Goal: Transaction & Acquisition: Download file/media

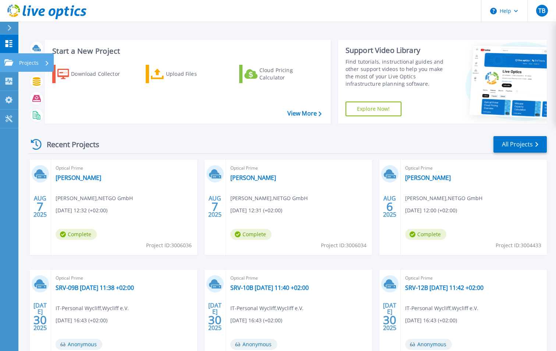
click at [12, 63] on icon at bounding box center [8, 62] width 9 height 6
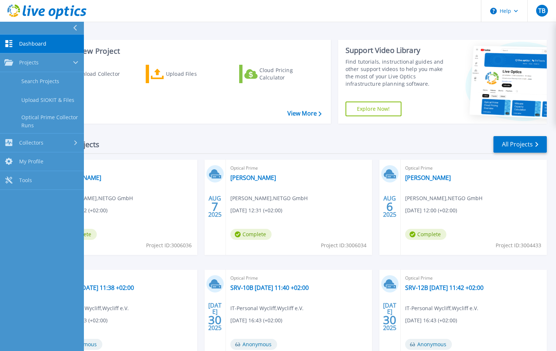
click at [38, 35] on link "Dashboard Dashboard" at bounding box center [42, 44] width 84 height 19
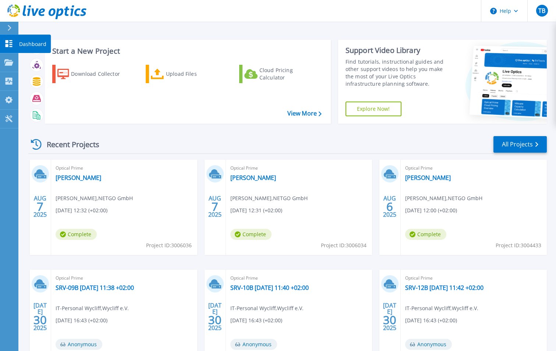
click at [9, 46] on icon at bounding box center [8, 43] width 9 height 7
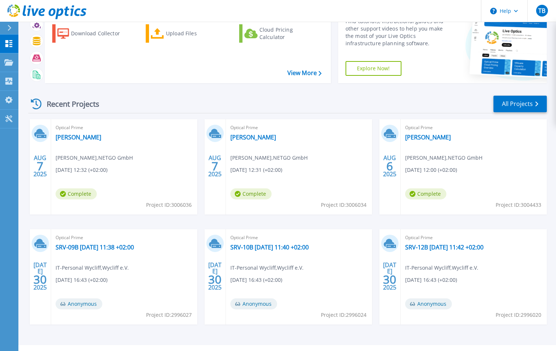
scroll to position [57, 0]
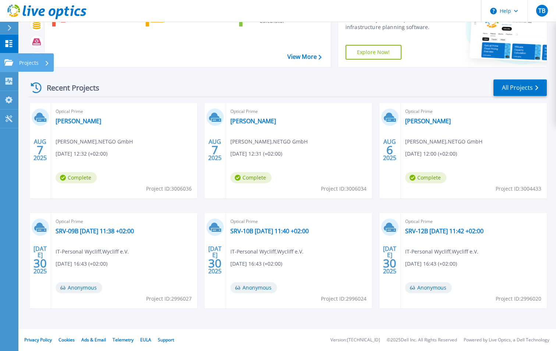
click at [16, 60] on link "Projects Projects" at bounding box center [9, 62] width 18 height 19
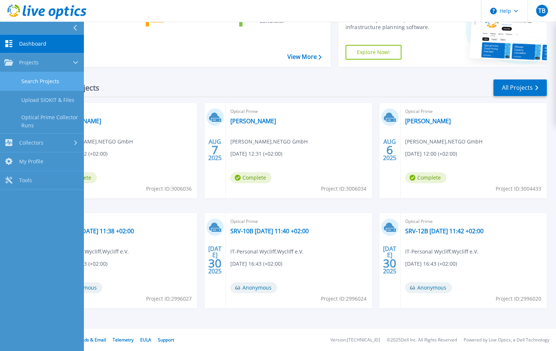
click at [24, 79] on link "Search Projects" at bounding box center [42, 81] width 84 height 19
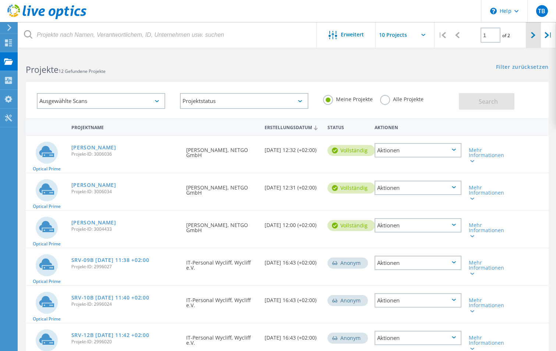
click at [537, 33] on div at bounding box center [533, 35] width 15 height 26
type input "2"
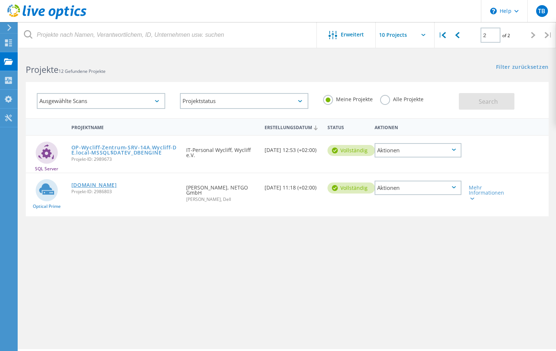
click at [98, 184] on link "[DOMAIN_NAME]" at bounding box center [94, 184] width 46 height 5
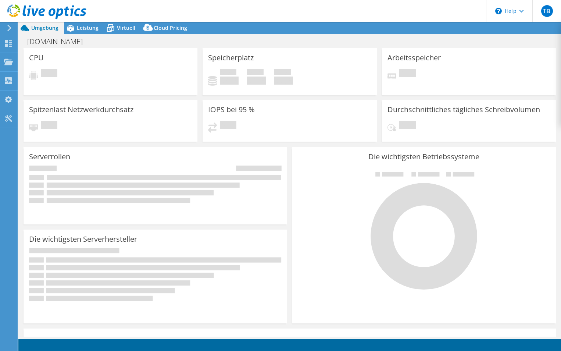
select select "EUFrankfurt"
select select "EUR"
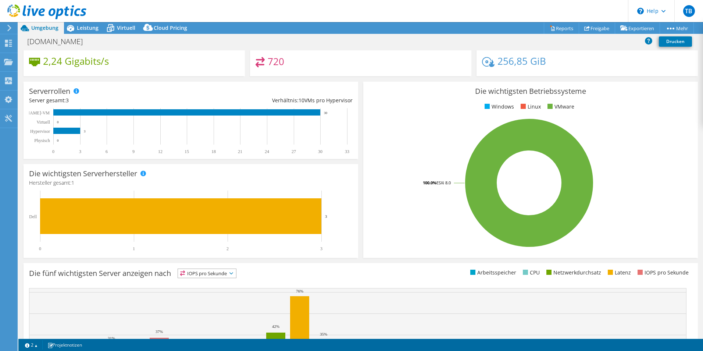
scroll to position [140, 0]
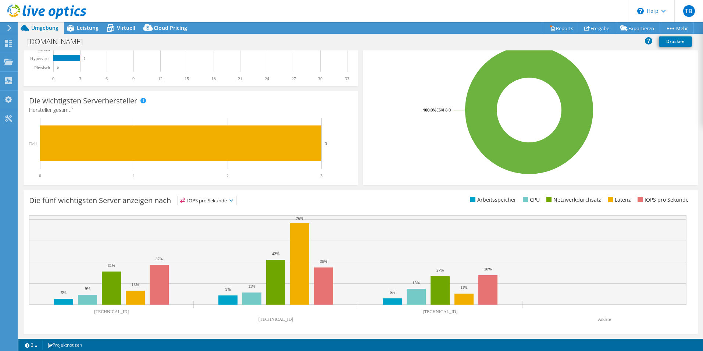
click at [215, 203] on span "IOPS pro Sekunde" at bounding box center [207, 200] width 58 height 9
click at [207, 231] on li "CPU" at bounding box center [207, 231] width 58 height 10
click at [211, 201] on span "CPU" at bounding box center [200, 200] width 45 height 9
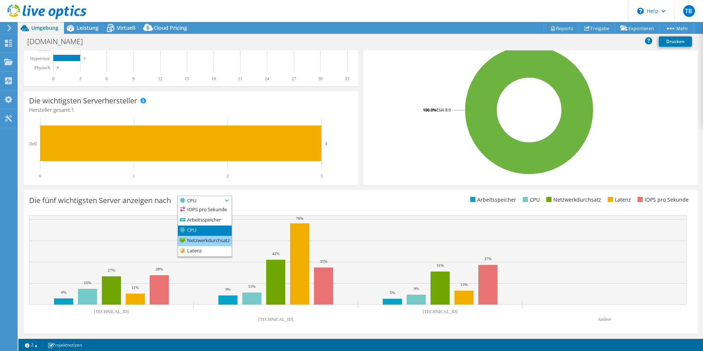
click at [204, 241] on li "Netzwerkdurchsatz" at bounding box center [205, 241] width 54 height 10
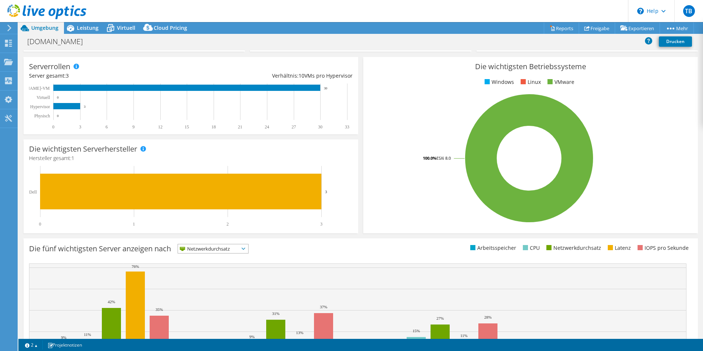
scroll to position [0, 0]
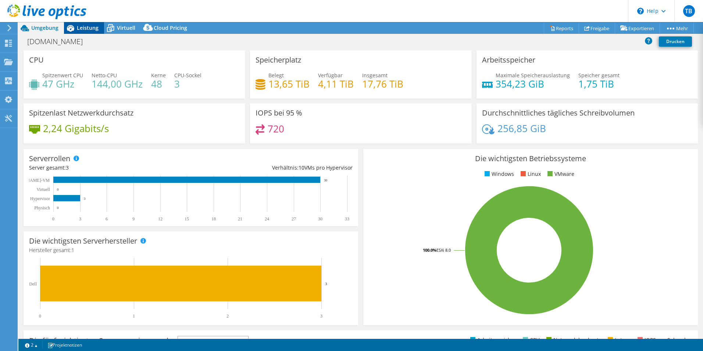
click at [80, 31] on div "Leistung" at bounding box center [84, 28] width 40 height 12
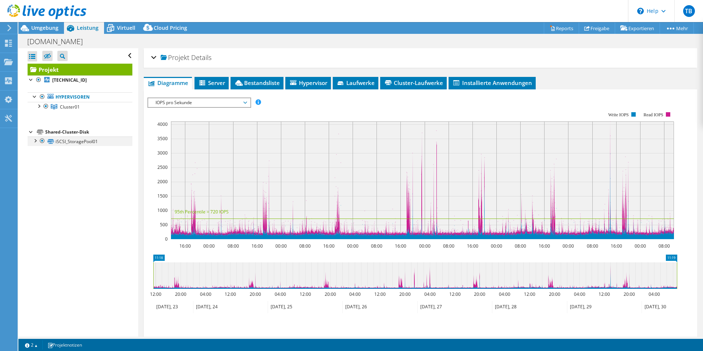
click at [36, 141] on div at bounding box center [34, 139] width 7 height 7
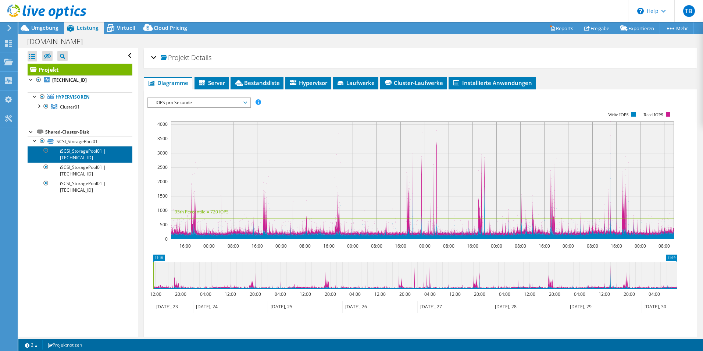
click at [74, 155] on link "iSCSI_StoragePool01 | 172.24.225.1" at bounding box center [80, 154] width 105 height 16
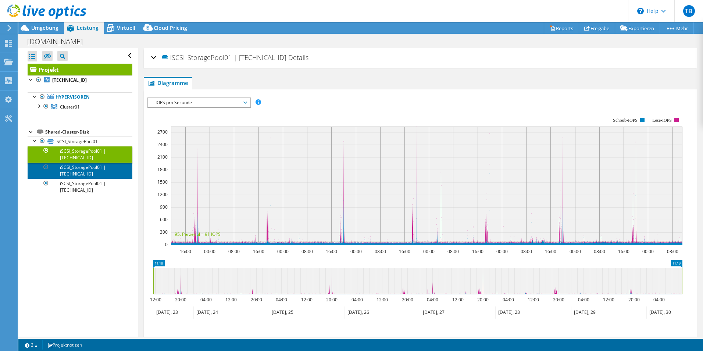
click at [75, 170] on link "iSCSI_StoragePool01 | 172.24.225.3" at bounding box center [80, 171] width 105 height 16
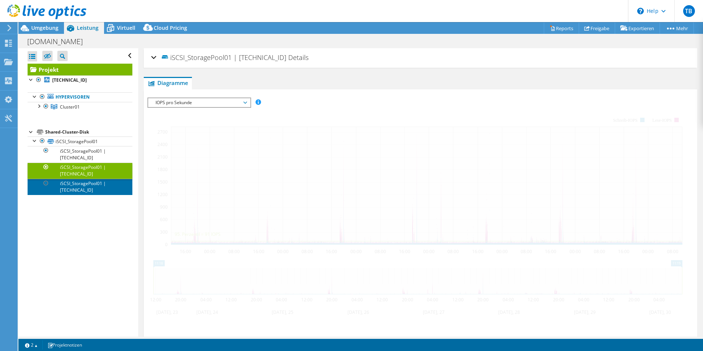
click at [78, 185] on link "iSCSI_StoragePool01 | 172.24.225.2" at bounding box center [80, 187] width 105 height 16
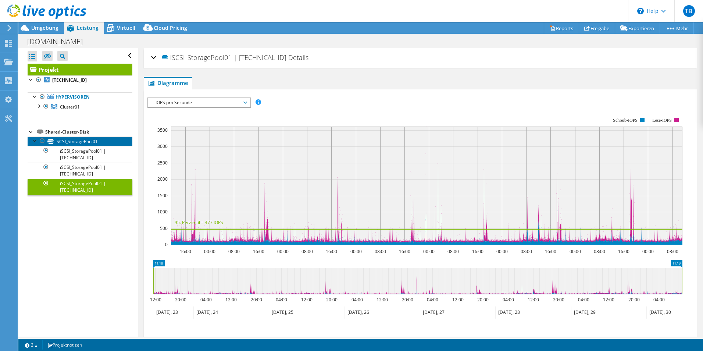
click at [90, 140] on link "iSCSI_StoragePool01" at bounding box center [80, 141] width 105 height 10
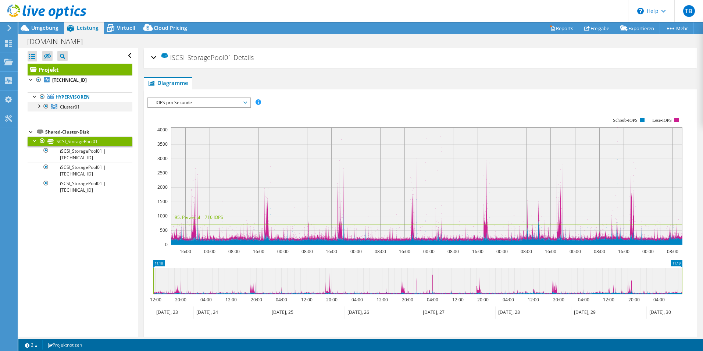
click at [39, 107] on div at bounding box center [38, 105] width 7 height 7
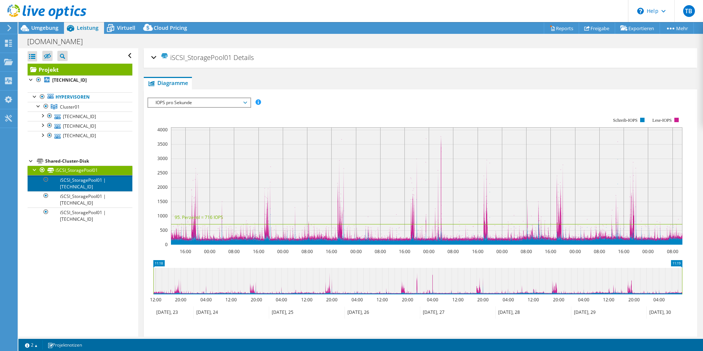
click at [98, 183] on link "iSCSI_StoragePool01 | 172.24.225.1" at bounding box center [80, 183] width 105 height 16
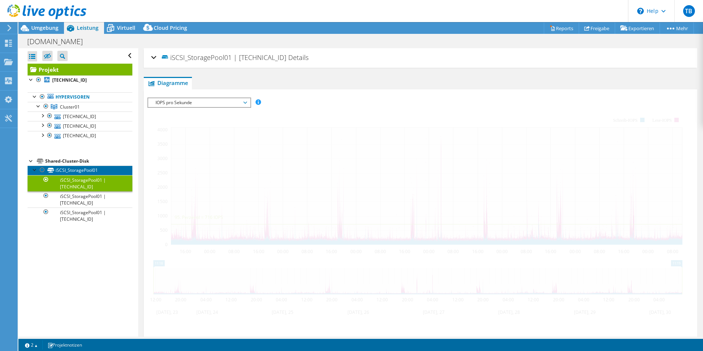
click at [97, 171] on link "iSCSI_StoragePool01" at bounding box center [80, 171] width 105 height 10
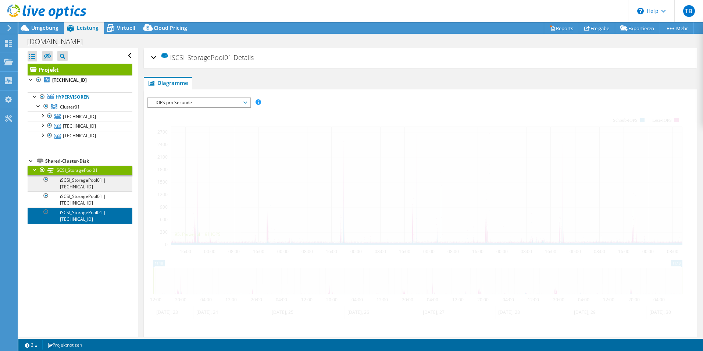
click at [84, 214] on link "iSCSI_StoragePool01 | 172.24.225.2" at bounding box center [80, 215] width 105 height 16
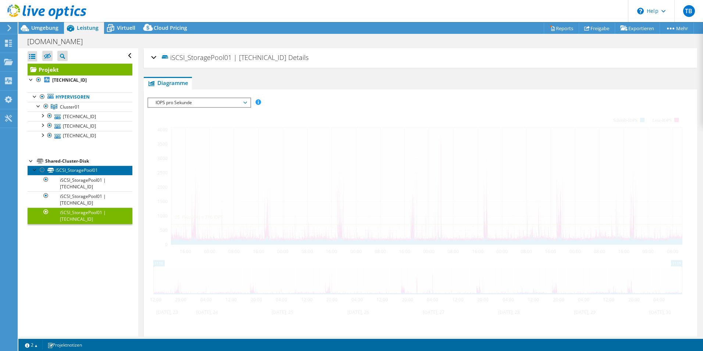
click at [89, 170] on link "iSCSI_StoragePool01" at bounding box center [80, 171] width 105 height 10
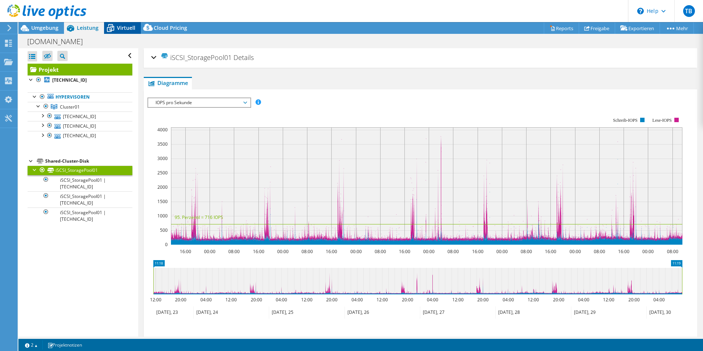
click at [128, 29] on span "Virtuell" at bounding box center [126, 27] width 18 height 7
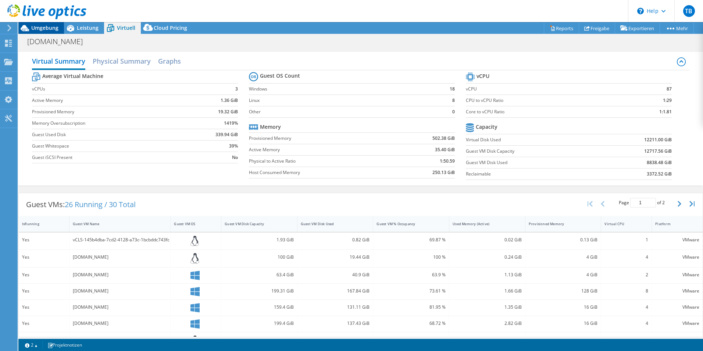
click at [52, 27] on span "Umgebung" at bounding box center [44, 27] width 27 height 7
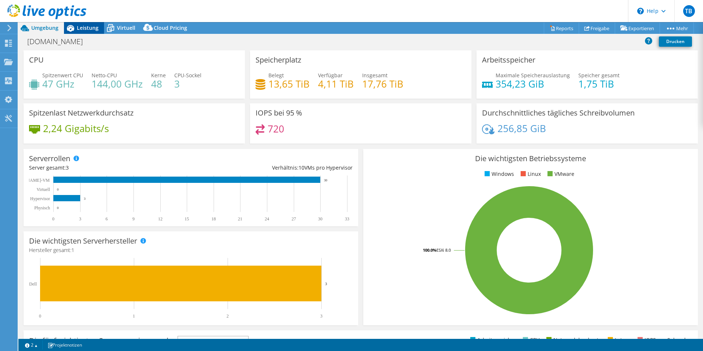
click at [80, 31] on span "Leistung" at bounding box center [88, 27] width 22 height 7
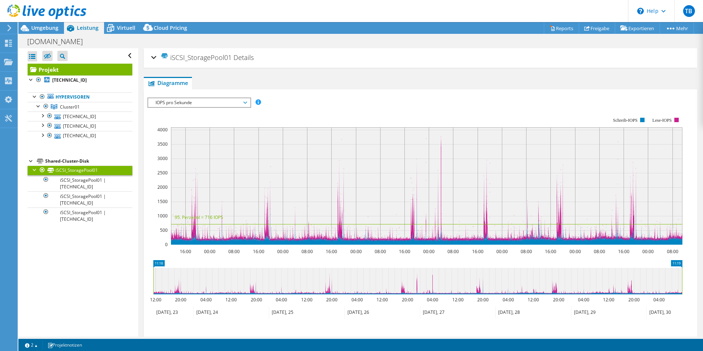
click at [152, 58] on div "iSCSI_StoragePool01 Details" at bounding box center [420, 58] width 539 height 16
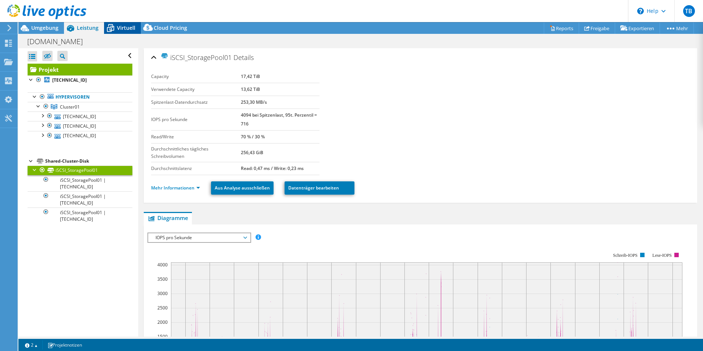
click at [122, 30] on span "Virtuell" at bounding box center [126, 27] width 18 height 7
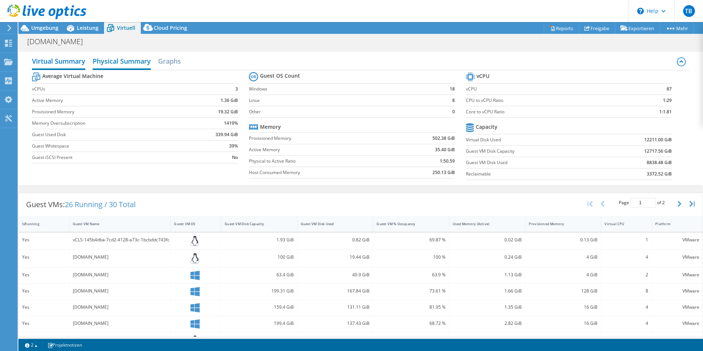
click at [127, 67] on h2 "Physical Summary" at bounding box center [122, 62] width 58 height 16
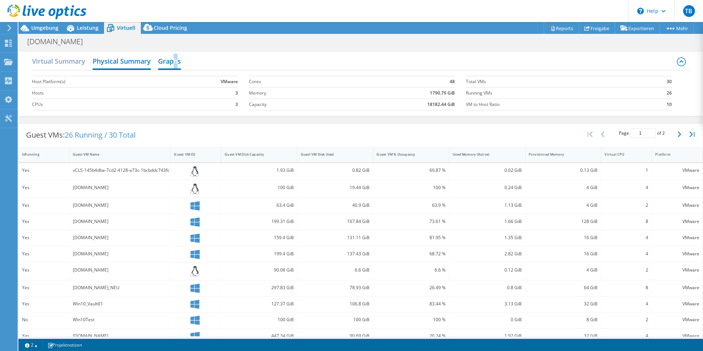
click at [176, 58] on h2 "Graphs" at bounding box center [169, 62] width 23 height 16
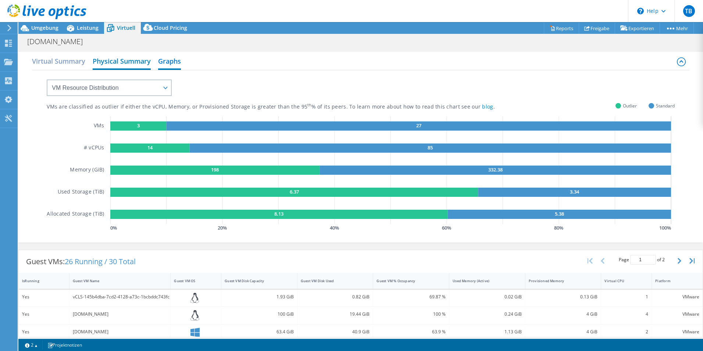
drag, startPoint x: 176, startPoint y: 58, endPoint x: 126, endPoint y: 59, distance: 50.0
click at [126, 59] on h2 "Physical Summary" at bounding box center [122, 62] width 58 height 16
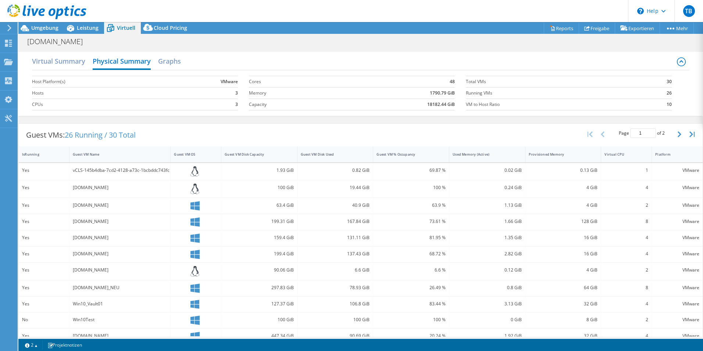
click at [242, 57] on div "Virtual Summary Physical Summary Graphs" at bounding box center [361, 62] width 658 height 17
drag, startPoint x: 421, startPoint y: 103, endPoint x: 451, endPoint y: 103, distance: 30.2
click at [451, 103] on td "18182.44 GiB" at bounding box center [397, 104] width 116 height 11
drag, startPoint x: 451, startPoint y: 103, endPoint x: 507, endPoint y: 91, distance: 57.2
click at [507, 91] on label "Running VMs" at bounding box center [556, 92] width 181 height 7
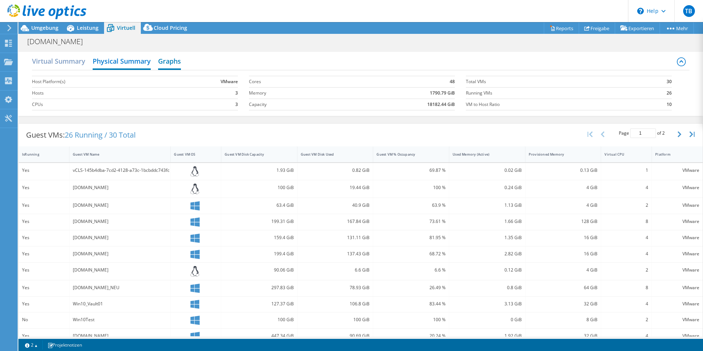
click at [181, 59] on h2 "Graphs" at bounding box center [169, 62] width 23 height 16
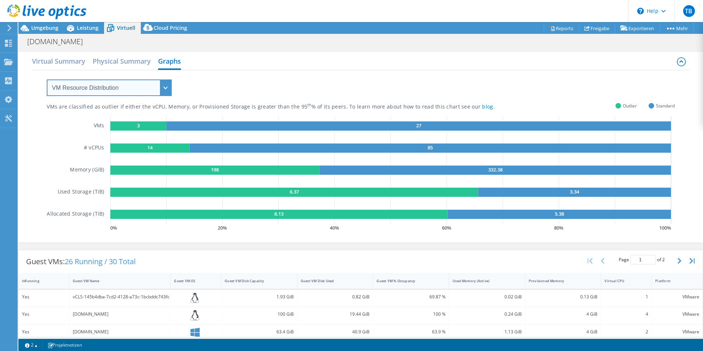
click at [150, 85] on select "VM Resource Distribution Provisioning Contrast Over Provisioning" at bounding box center [109, 87] width 125 height 17
select select "Over Provisioning"
click at [47, 79] on select "VM Resource Distribution Provisioning Contrast Over Provisioning" at bounding box center [109, 87] width 125 height 17
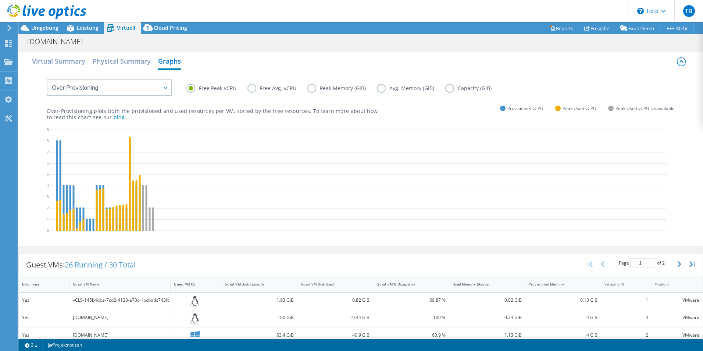
click at [255, 89] on label "Free Avg. vCPU" at bounding box center [278, 88] width 60 height 9
click at [0, 0] on input "Free Avg. vCPU" at bounding box center [0, 0] width 0 height 0
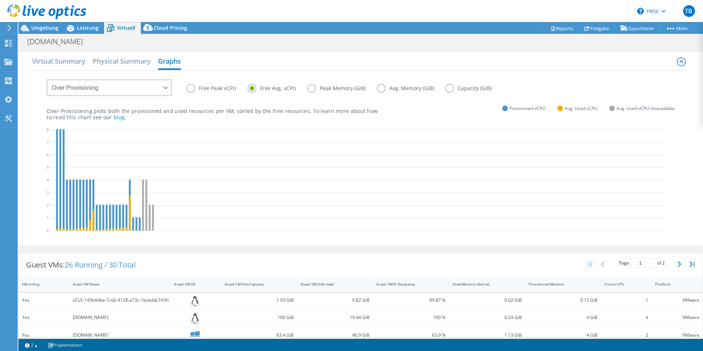
click at [328, 88] on label "Peak Memory (GiB)" at bounding box center [343, 88] width 70 height 9
click at [0, 0] on input "Peak Memory (GiB)" at bounding box center [0, 0] width 0 height 0
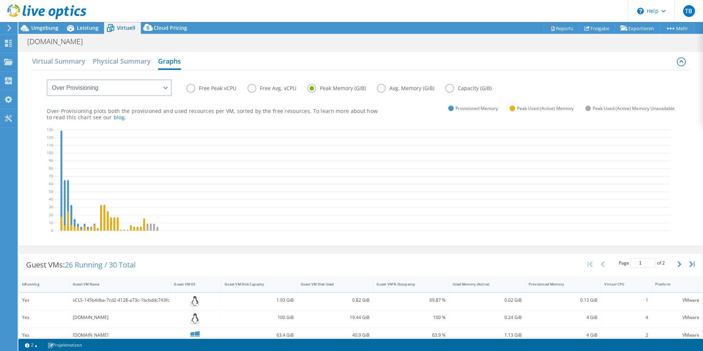
click at [395, 85] on label "Avg. Memory (GiB)" at bounding box center [411, 88] width 68 height 9
click at [0, 0] on input "Avg. Memory (GiB)" at bounding box center [0, 0] width 0 height 0
click at [441, 87] on label "Avg. Memory (GiB)" at bounding box center [411, 88] width 68 height 9
click at [0, 0] on input "Avg. Memory (GiB)" at bounding box center [0, 0] width 0 height 0
click at [452, 88] on label "Capacity (GiB)" at bounding box center [473, 88] width 57 height 9
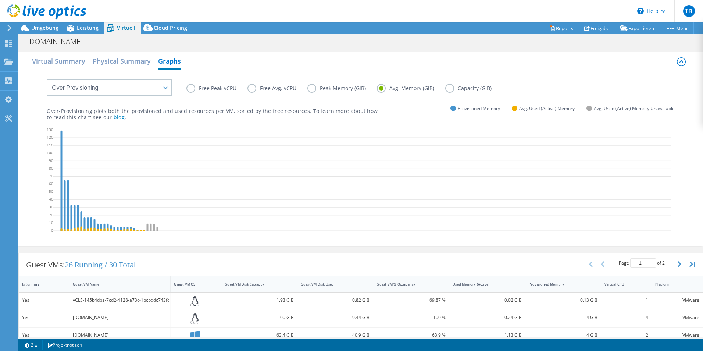
click at [0, 0] on input "Capacity (GiB)" at bounding box center [0, 0] width 0 height 0
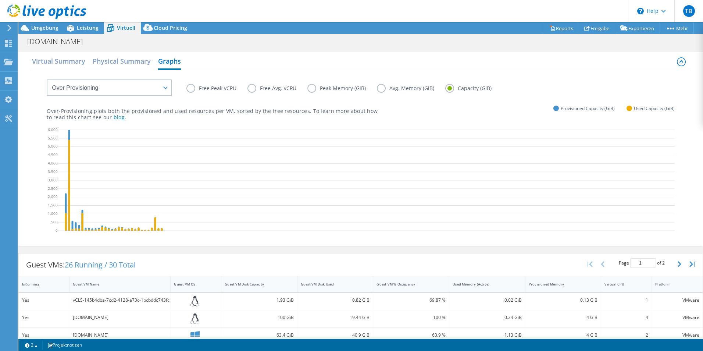
click at [426, 88] on label "Avg. Memory (GiB)" at bounding box center [411, 88] width 68 height 9
click at [0, 0] on input "Avg. Memory (GiB)" at bounding box center [0, 0] width 0 height 0
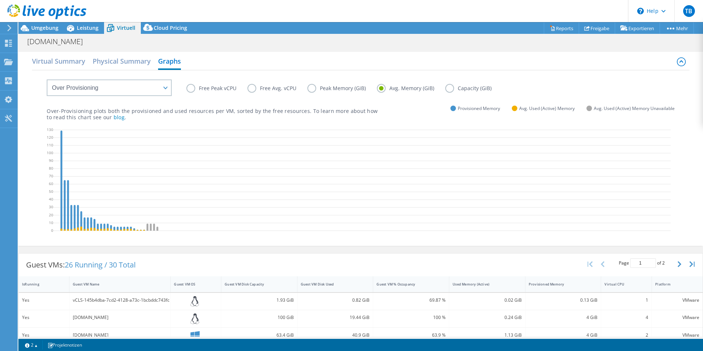
click at [462, 89] on label "Capacity (GiB)" at bounding box center [473, 88] width 57 height 9
click at [0, 0] on input "Capacity (GiB)" at bounding box center [0, 0] width 0 height 0
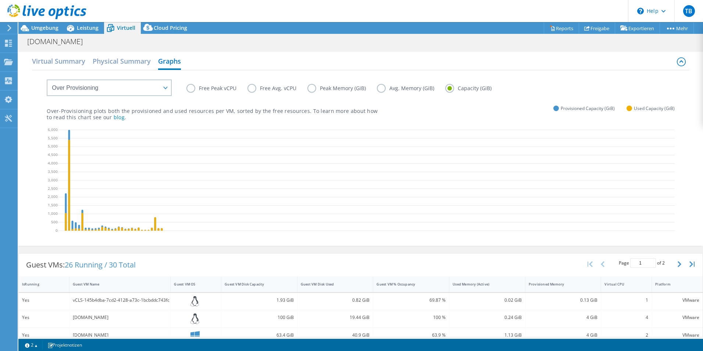
click at [331, 90] on label "Peak Memory (GiB)" at bounding box center [343, 88] width 70 height 9
click at [0, 0] on input "Peak Memory (GiB)" at bounding box center [0, 0] width 0 height 0
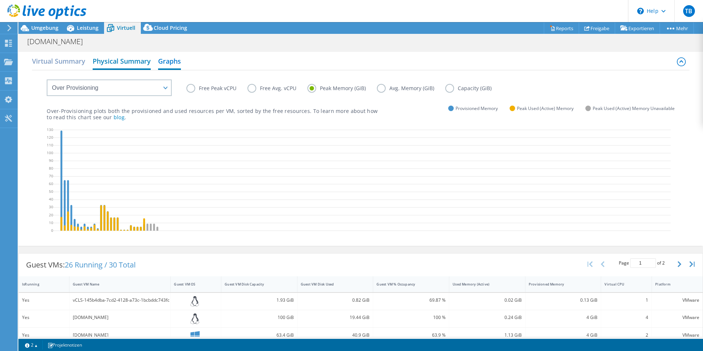
click at [138, 58] on h2 "Physical Summary" at bounding box center [122, 62] width 58 height 16
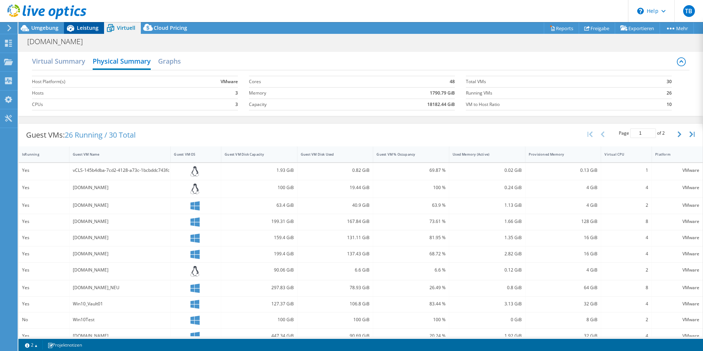
click at [95, 24] on span "Leistung" at bounding box center [88, 27] width 22 height 7
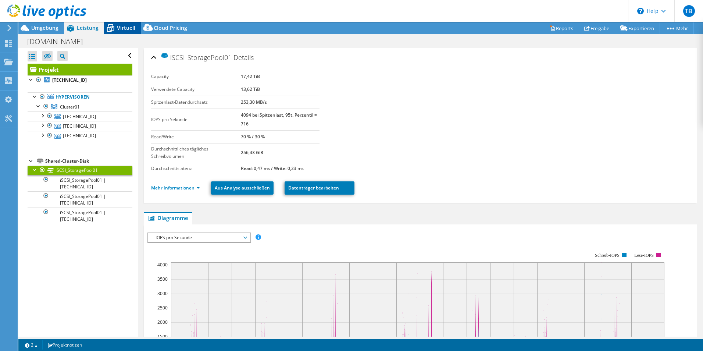
click at [131, 26] on span "Virtuell" at bounding box center [126, 27] width 18 height 7
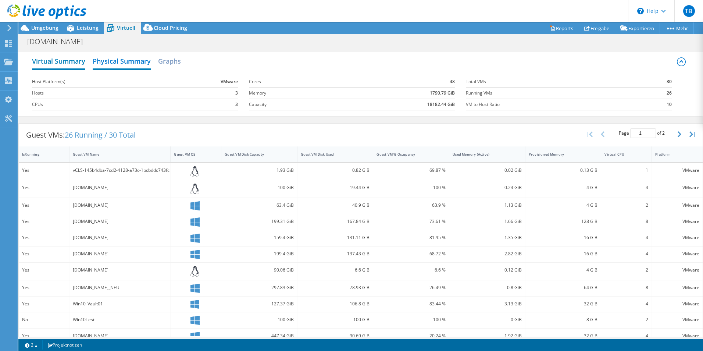
click at [65, 62] on h2 "Virtual Summary" at bounding box center [58, 62] width 53 height 16
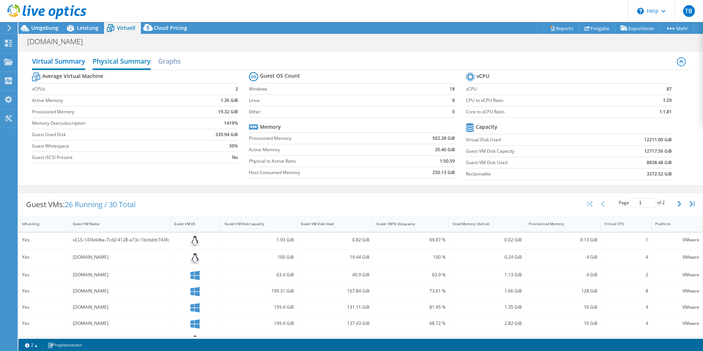
click at [112, 57] on h2 "Physical Summary" at bounding box center [122, 62] width 58 height 16
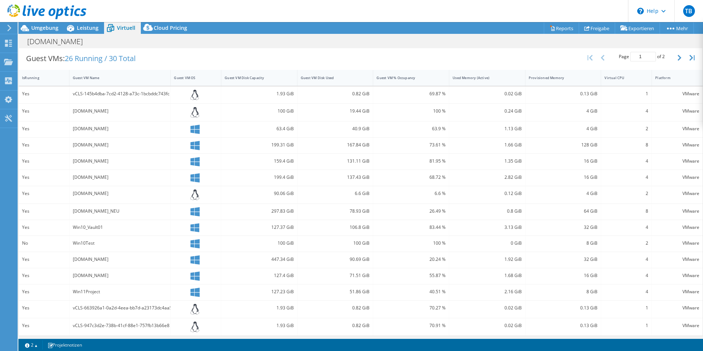
scroll to position [79, 0]
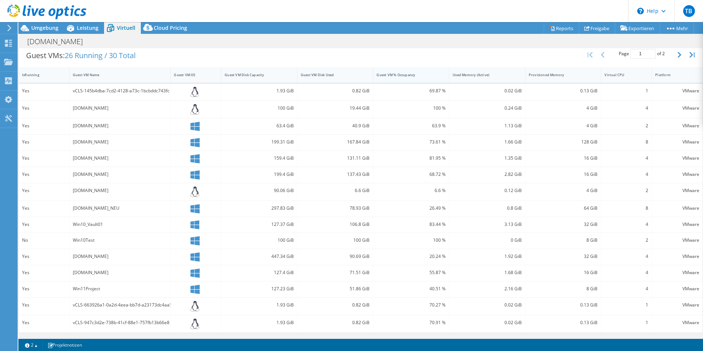
click at [406, 70] on div "Guest VM % Occupancy" at bounding box center [406, 74] width 67 height 11
click at [406, 72] on div "Guest VM % Occupancy" at bounding box center [406, 76] width 67 height 11
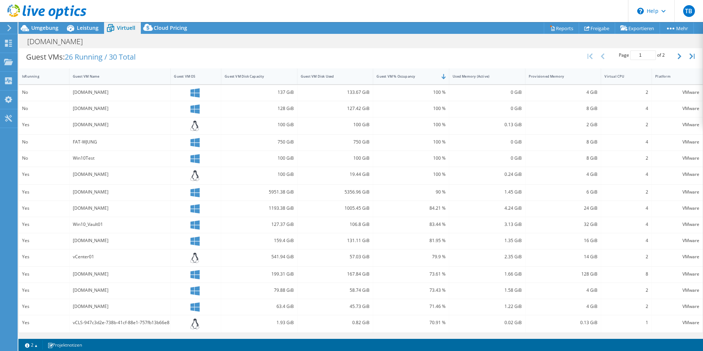
scroll to position [41, 0]
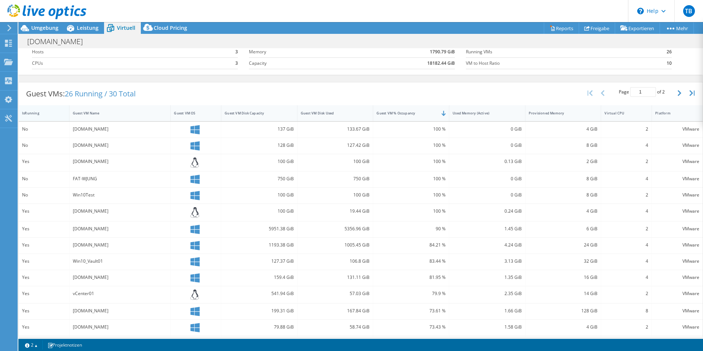
click at [37, 112] on div "IsRunning" at bounding box center [39, 113] width 35 height 5
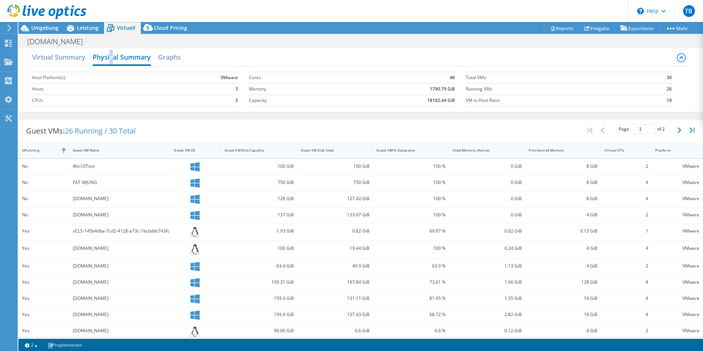
scroll to position [3, 0]
click at [36, 150] on div "IsRunning" at bounding box center [39, 151] width 35 height 5
click at [395, 148] on div "Guest VM % Occupancy" at bounding box center [406, 151] width 67 height 11
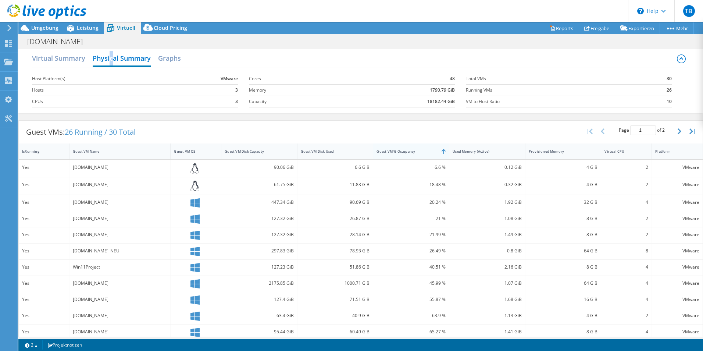
click at [403, 149] on div "Guest VM % Occupancy" at bounding box center [407, 151] width 60 height 5
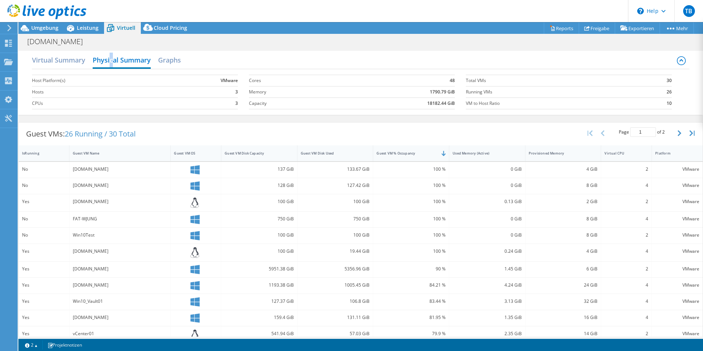
scroll to position [0, 0]
click at [70, 60] on h2 "Virtual Summary" at bounding box center [58, 62] width 53 height 16
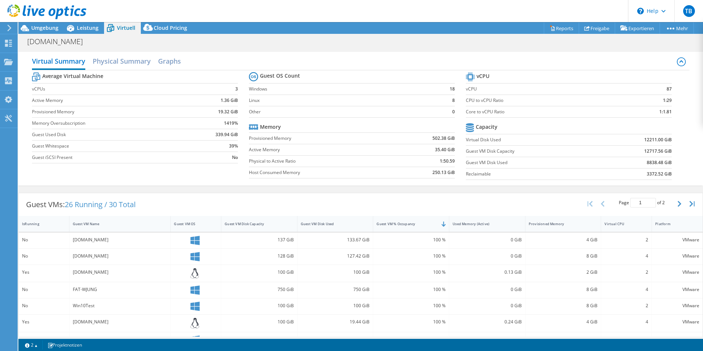
click at [181, 121] on label "Memory Oversubscription" at bounding box center [110, 123] width 157 height 7
click at [84, 26] on span "Leistung" at bounding box center [88, 27] width 22 height 7
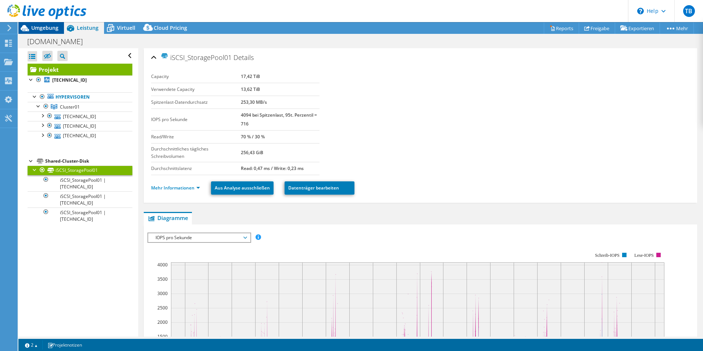
click at [52, 26] on span "Umgebung" at bounding box center [44, 27] width 27 height 7
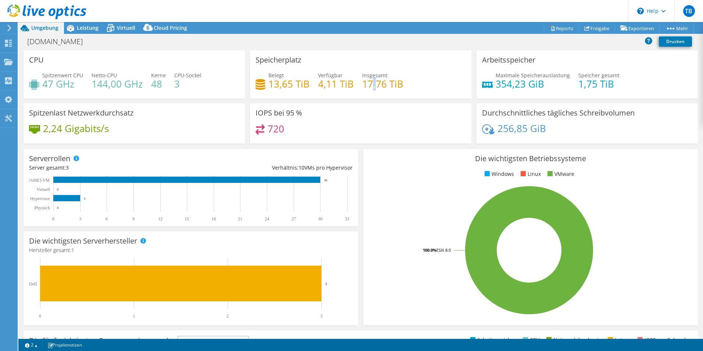
click at [372, 84] on h4 "17,76 TiB" at bounding box center [382, 84] width 41 height 8
drag, startPoint x: 372, startPoint y: 84, endPoint x: 317, endPoint y: 57, distance: 60.9
click at [325, 60] on div "Speicherplatz Belegt 13,65 TiB Verfügbar 4,11 TiB Insgesamt 17,76 TiB" at bounding box center [360, 74] width 221 height 48
click at [83, 33] on div "Leistung" at bounding box center [84, 28] width 40 height 12
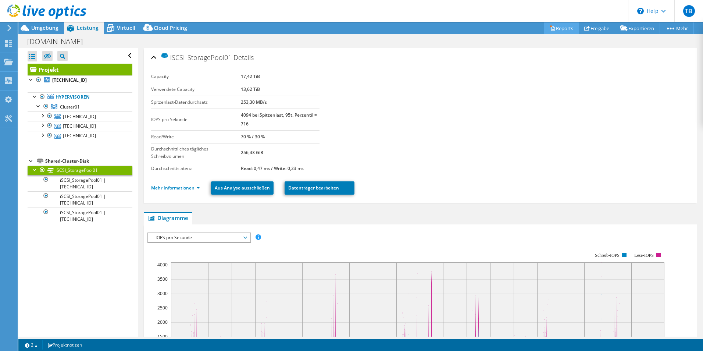
click at [551, 28] on link "Reports" at bounding box center [561, 27] width 35 height 11
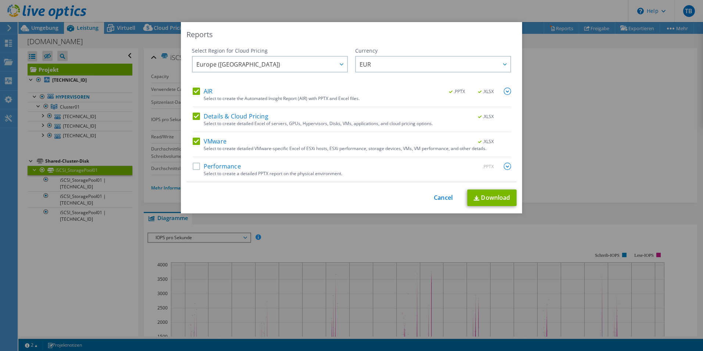
click at [234, 167] on label "Performance" at bounding box center [217, 166] width 48 height 7
click at [0, 0] on input "Performance" at bounding box center [0, 0] width 0 height 0
click at [476, 198] on img at bounding box center [477, 198] width 6 height 5
click at [561, 147] on div "Reports Select Region for Cloud Pricing Asia Pacific (Hong Kong) Asia Pacific (…" at bounding box center [351, 175] width 703 height 307
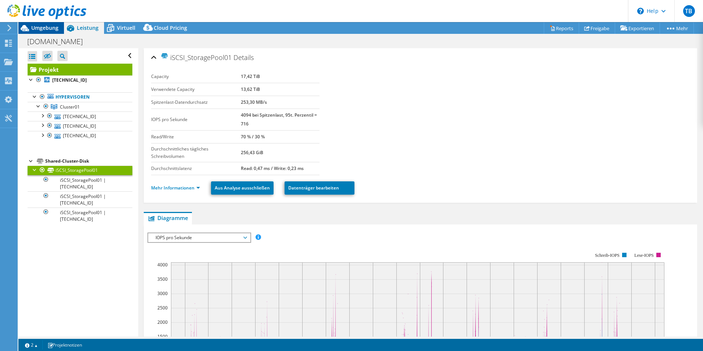
click at [49, 27] on span "Umgebung" at bounding box center [44, 27] width 27 height 7
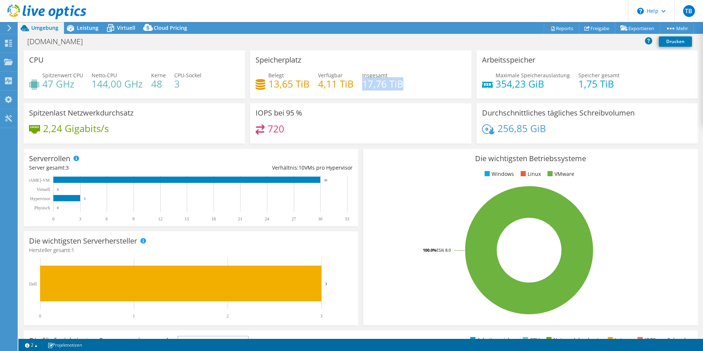
drag, startPoint x: 402, startPoint y: 84, endPoint x: 375, endPoint y: 79, distance: 27.7
click at [371, 80] on div "Belegt 13,65 TiB Verfügbar 4,11 TiB Insgesamt 17,76 TiB" at bounding box center [361, 83] width 210 height 24
drag, startPoint x: 432, startPoint y: 77, endPoint x: 426, endPoint y: 77, distance: 6.3
click at [432, 77] on div "Belegt 13,65 TiB Verfügbar 4,11 TiB Insgesamt 17,76 TiB" at bounding box center [361, 83] width 210 height 24
drag, startPoint x: 416, startPoint y: 83, endPoint x: 254, endPoint y: 60, distance: 163.5
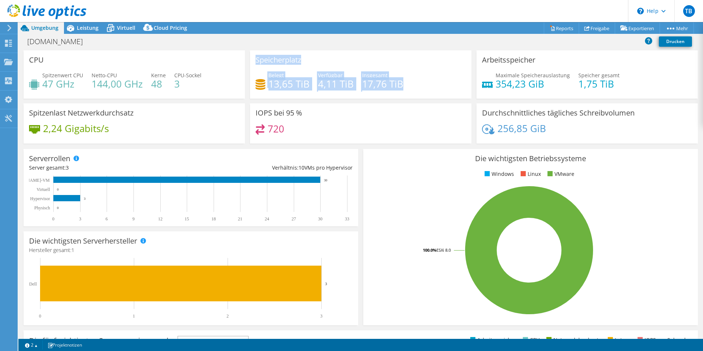
click at [254, 60] on div "Speicherplatz Belegt 13,65 TiB Verfügbar 4,11 TiB Insgesamt 17,76 TiB" at bounding box center [360, 74] width 221 height 48
copy div "Speicherplatz Belegt 13,65 TiB Verfügbar 4,11 TiB Insgesamt 17,76 TiB"
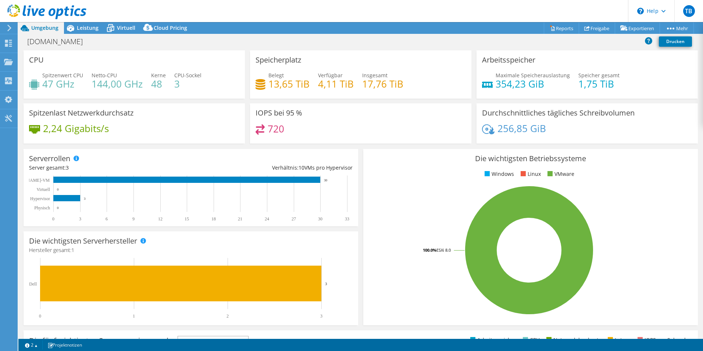
click at [354, 110] on div "IOPS bei 95 % 720" at bounding box center [360, 123] width 221 height 40
